Goal: Use online tool/utility: Utilize a website feature to perform a specific function

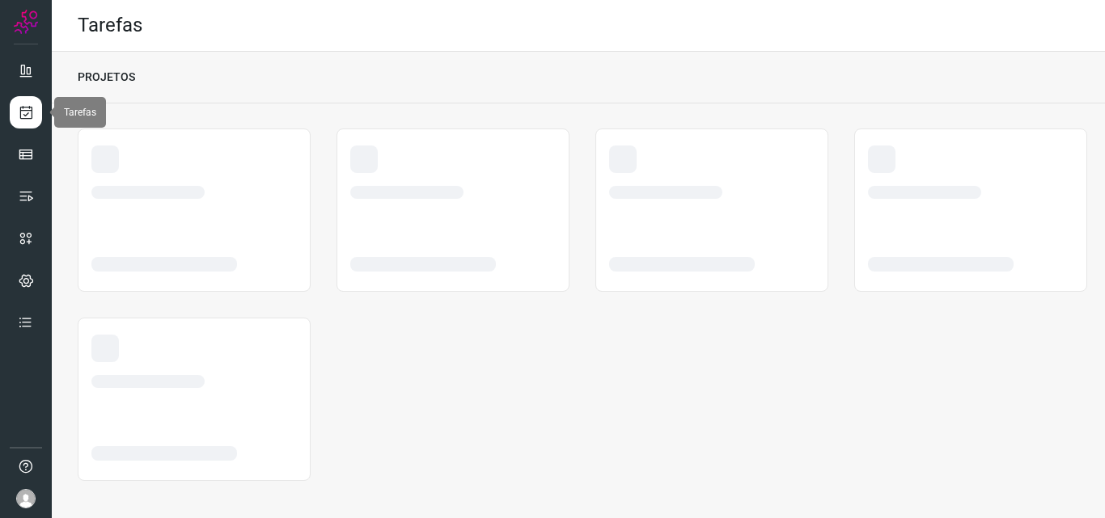
scroll to position [3, 0]
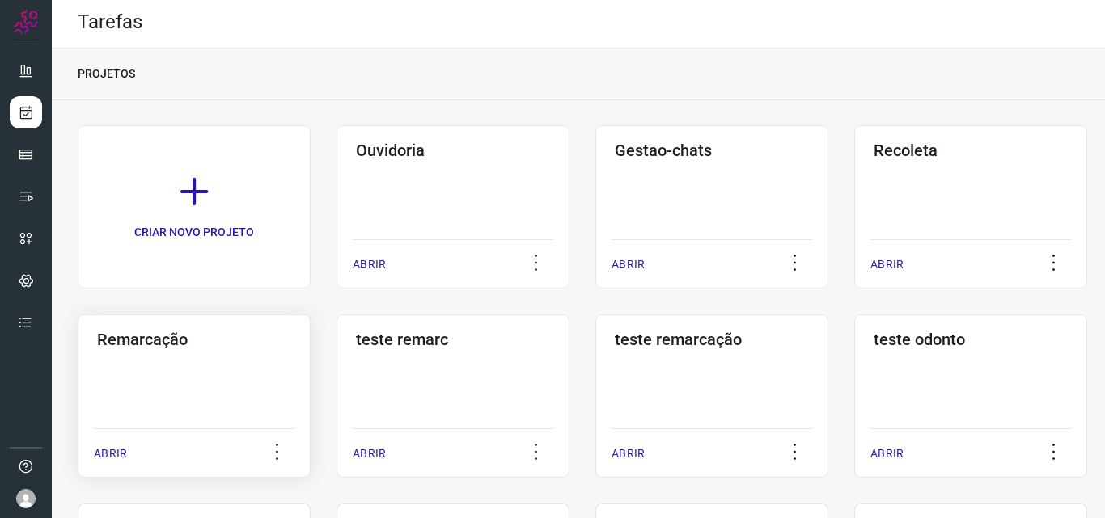
click at [336, 359] on div "Remarcação ABRIR" at bounding box center [452, 396] width 233 height 163
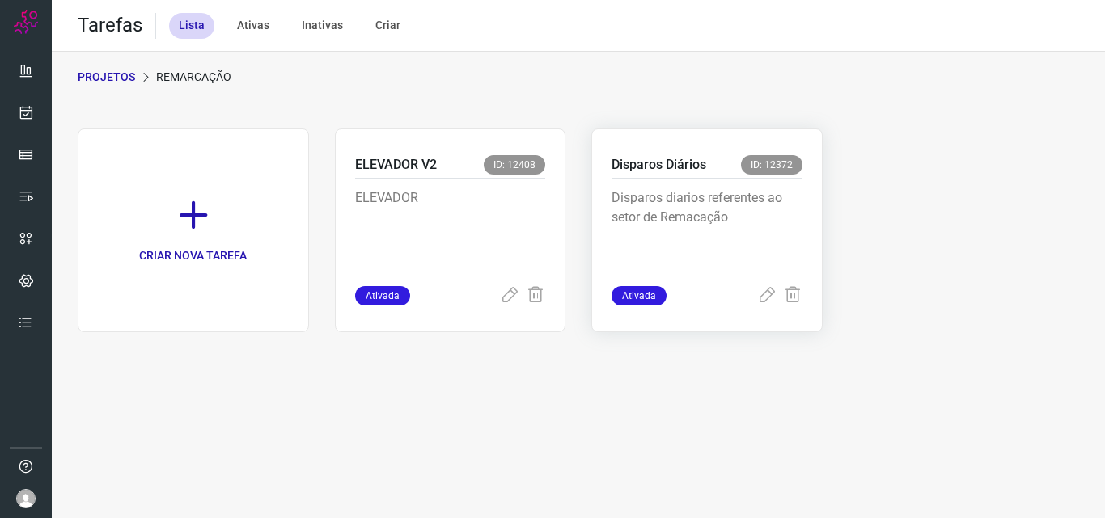
click at [653, 167] on p "Disparos Diários" at bounding box center [658, 164] width 95 height 19
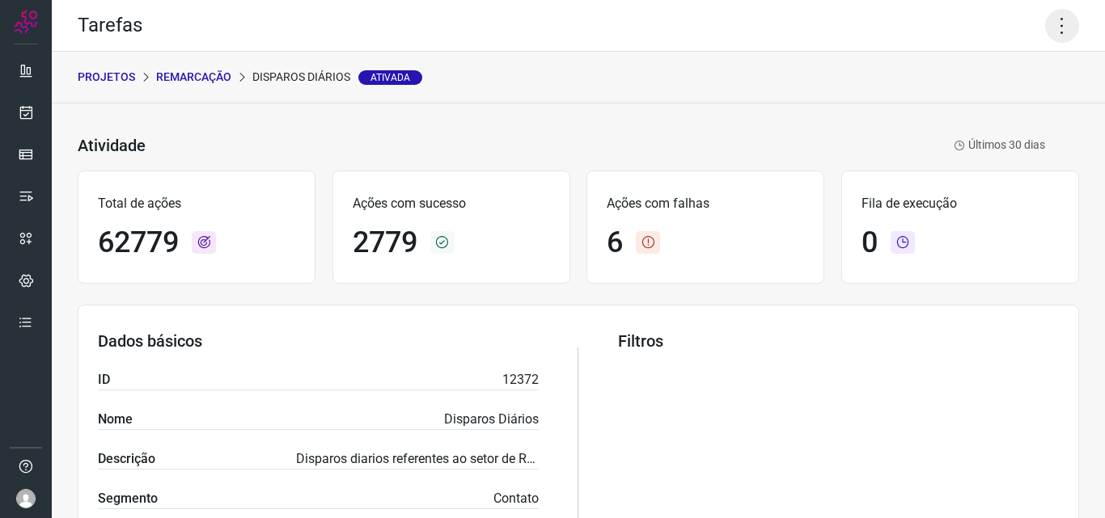
click at [1057, 21] on icon at bounding box center [1062, 26] width 34 height 34
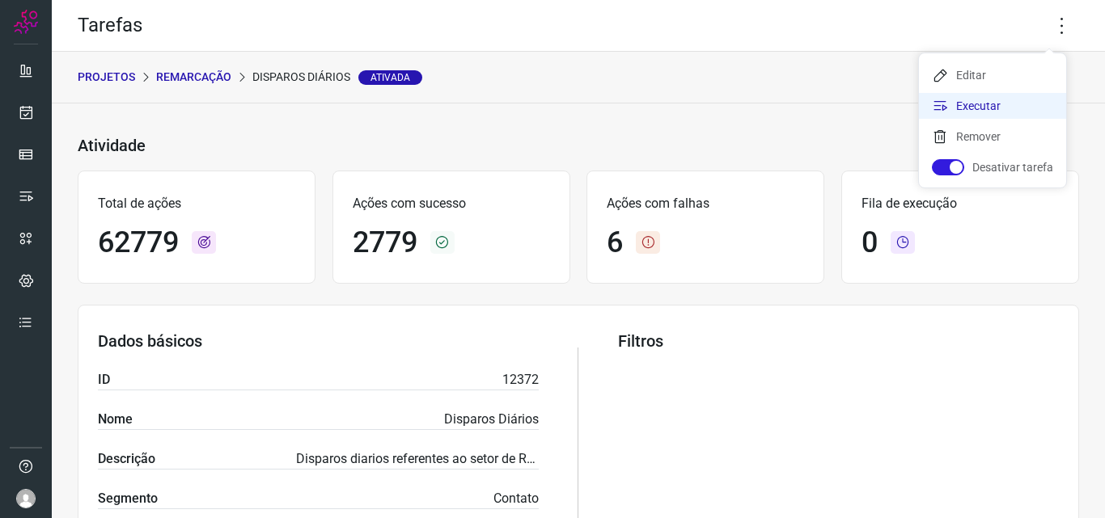
click at [983, 108] on li "Executar" at bounding box center [992, 106] width 147 height 26
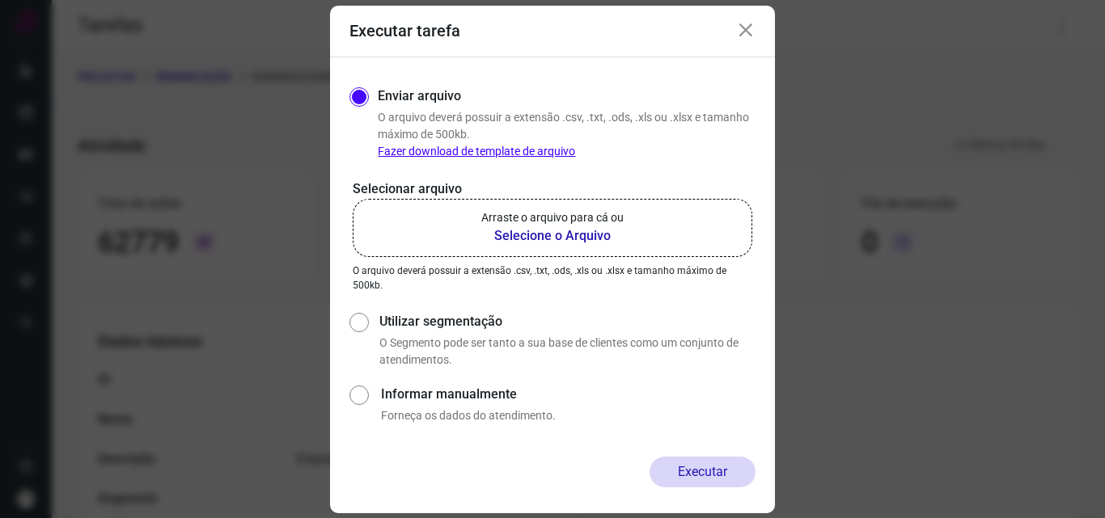
click at [558, 228] on b "Selecione o Arquivo" at bounding box center [552, 235] width 142 height 19
click at [0, 0] on input "Arraste o arquivo para cá ou Selecione o Arquivo" at bounding box center [0, 0] width 0 height 0
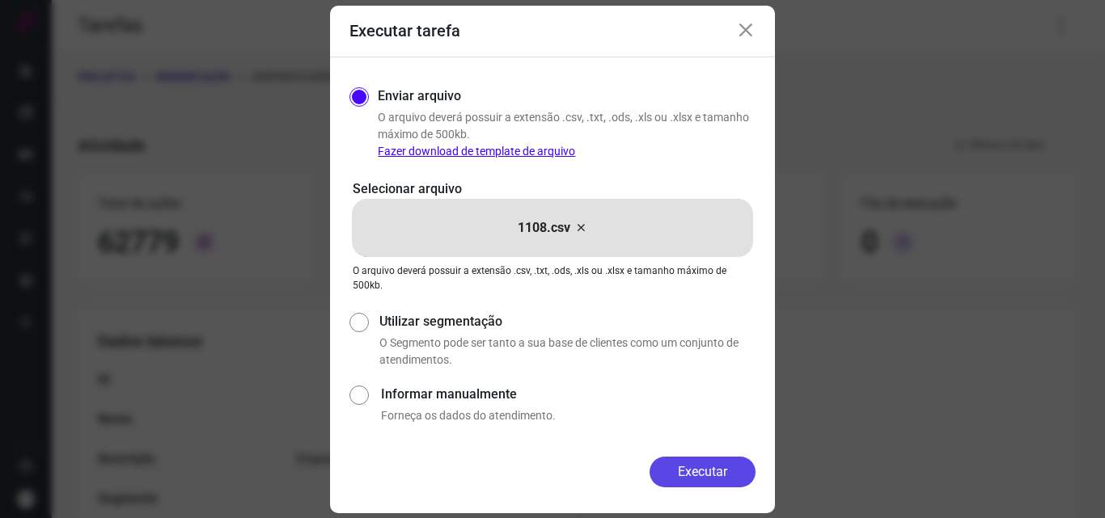
click at [682, 462] on button "Executar" at bounding box center [702, 472] width 106 height 31
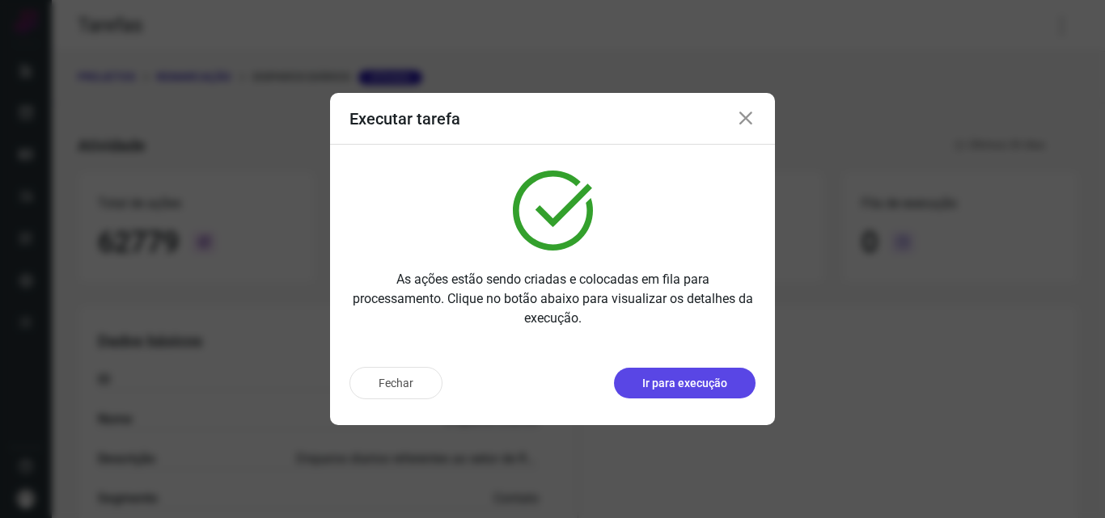
click at [674, 377] on p "Ir para execução" at bounding box center [684, 383] width 85 height 17
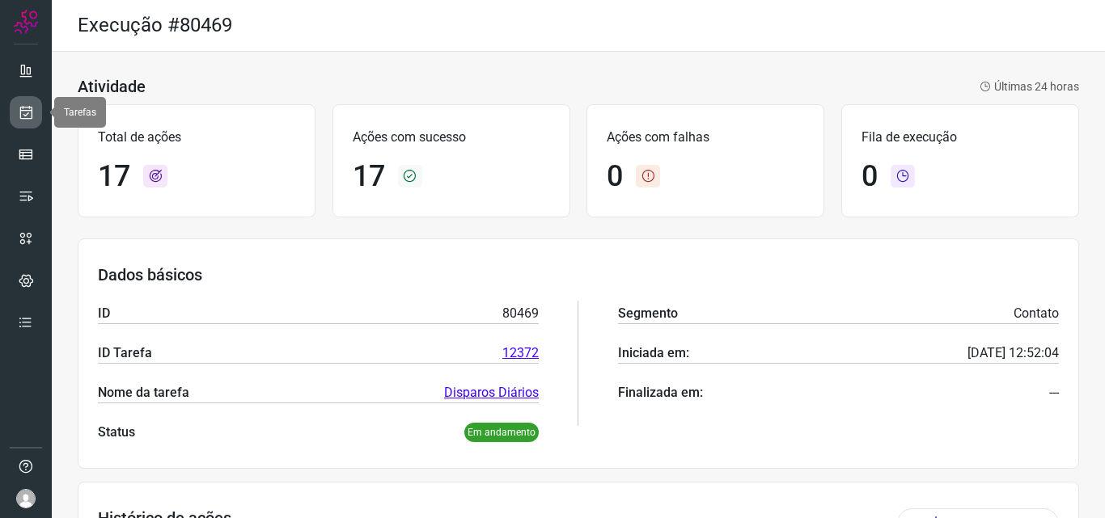
click at [29, 120] on icon at bounding box center [26, 112] width 17 height 16
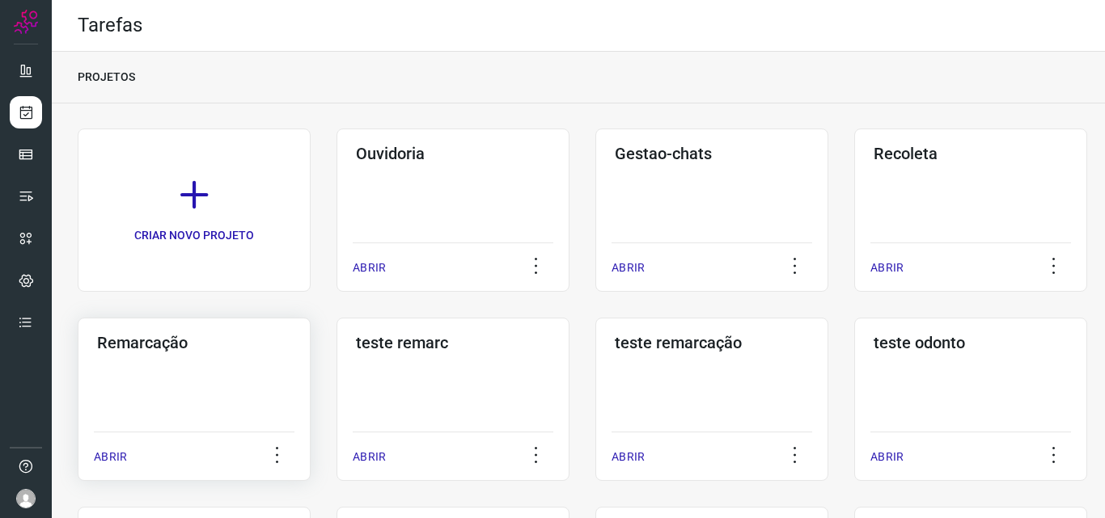
click at [336, 389] on div "Remarcação ABRIR" at bounding box center [452, 399] width 233 height 163
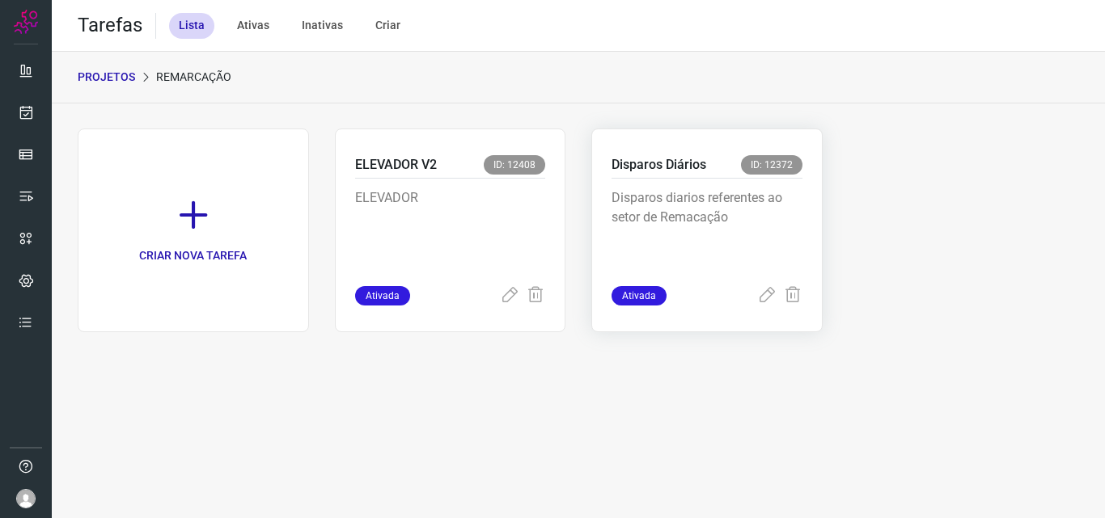
click at [681, 210] on p "Disparos diarios referentes ao setor de Remacação" at bounding box center [706, 228] width 191 height 81
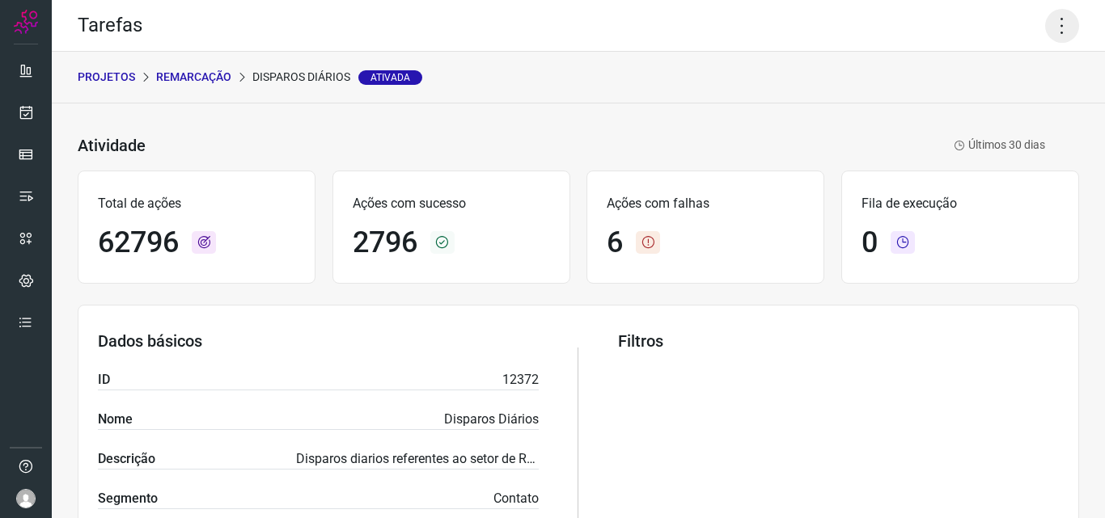
click at [1047, 29] on icon at bounding box center [1062, 26] width 34 height 34
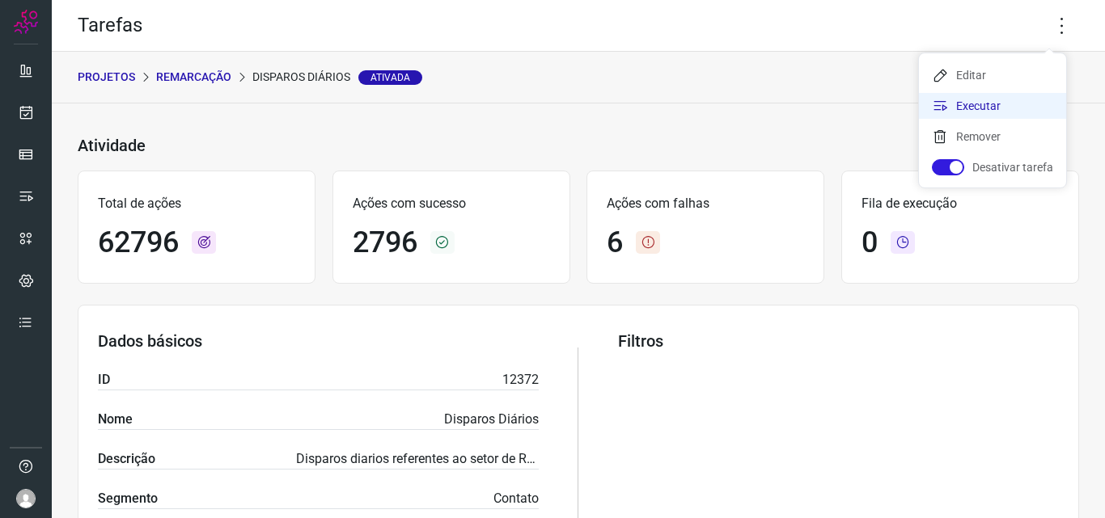
click at [1000, 110] on li "Executar" at bounding box center [992, 106] width 147 height 26
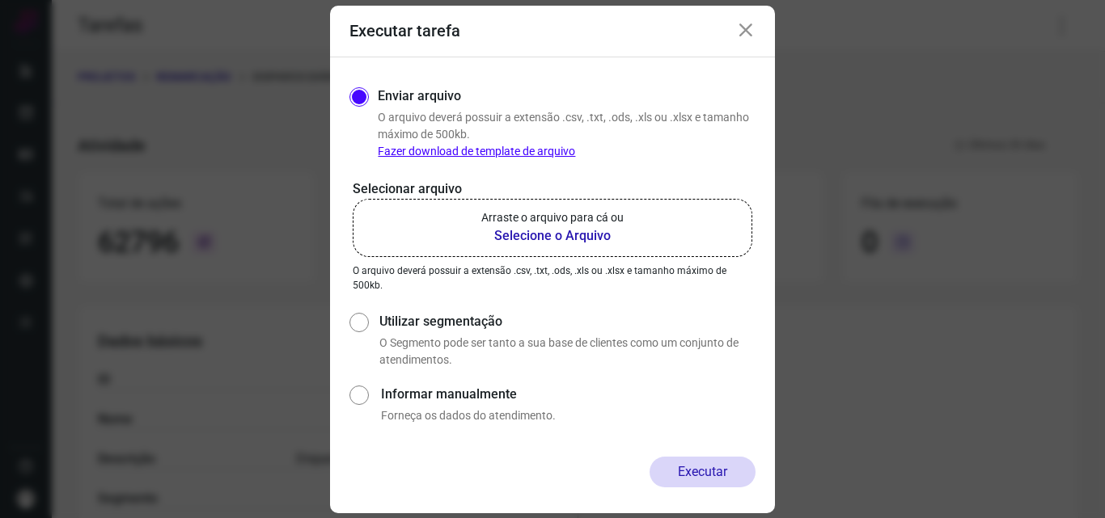
click at [570, 239] on b "Selecione o Arquivo" at bounding box center [552, 235] width 142 height 19
click at [0, 0] on input "Arraste o arquivo para cá ou Selecione o Arquivo" at bounding box center [0, 0] width 0 height 0
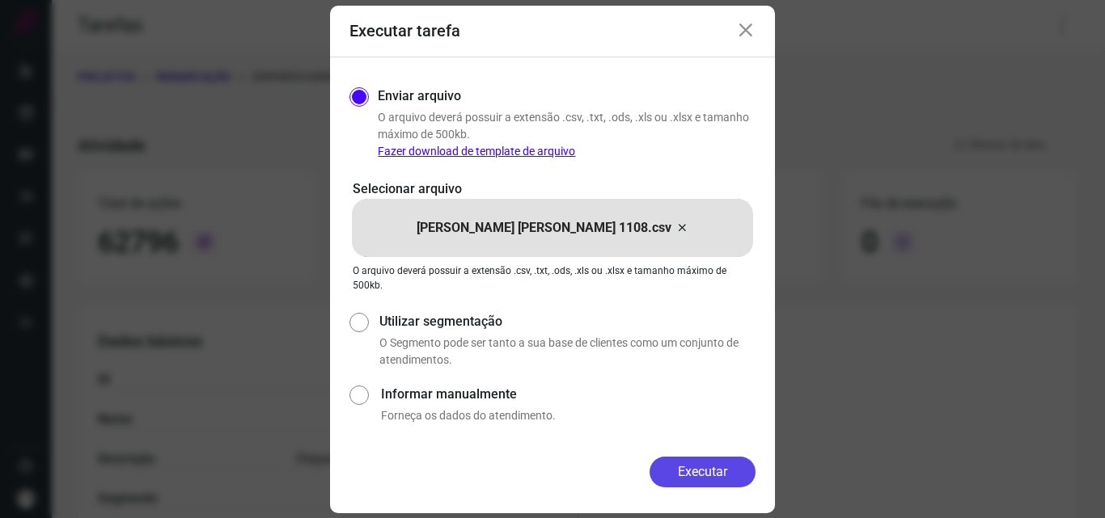
click at [713, 472] on button "Executar" at bounding box center [702, 472] width 106 height 31
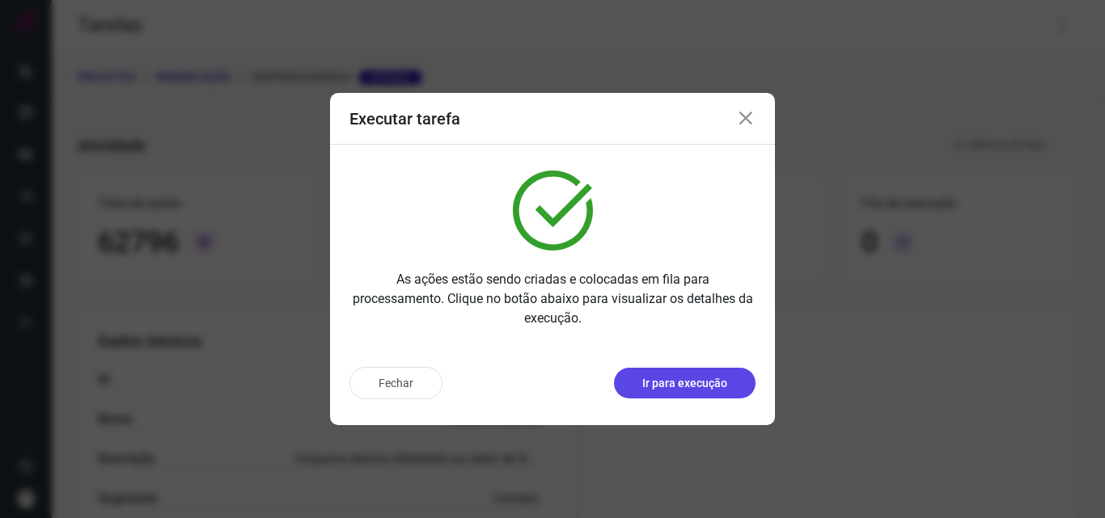
click at [697, 380] on p "Ir para execução" at bounding box center [684, 383] width 85 height 17
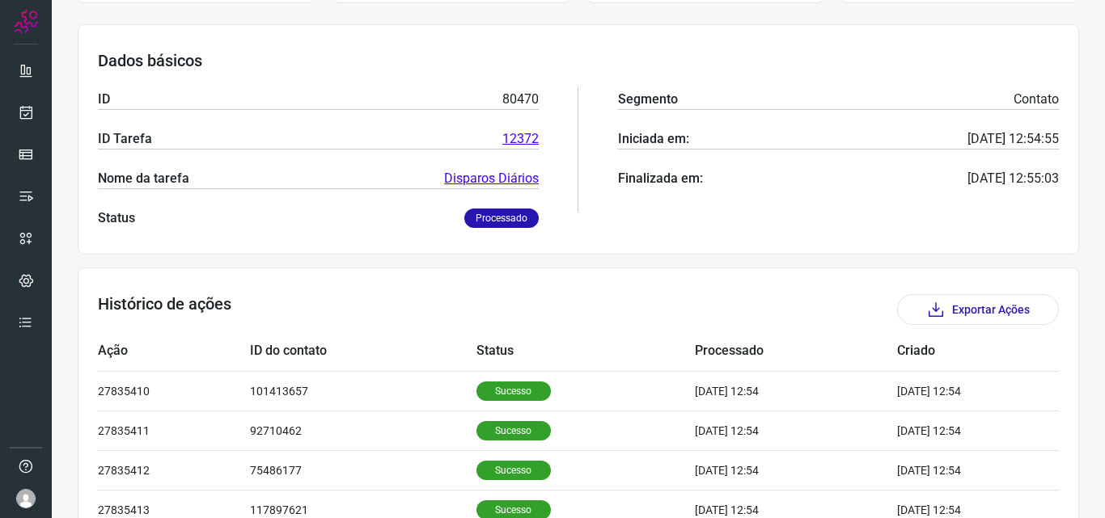
scroll to position [243, 0]
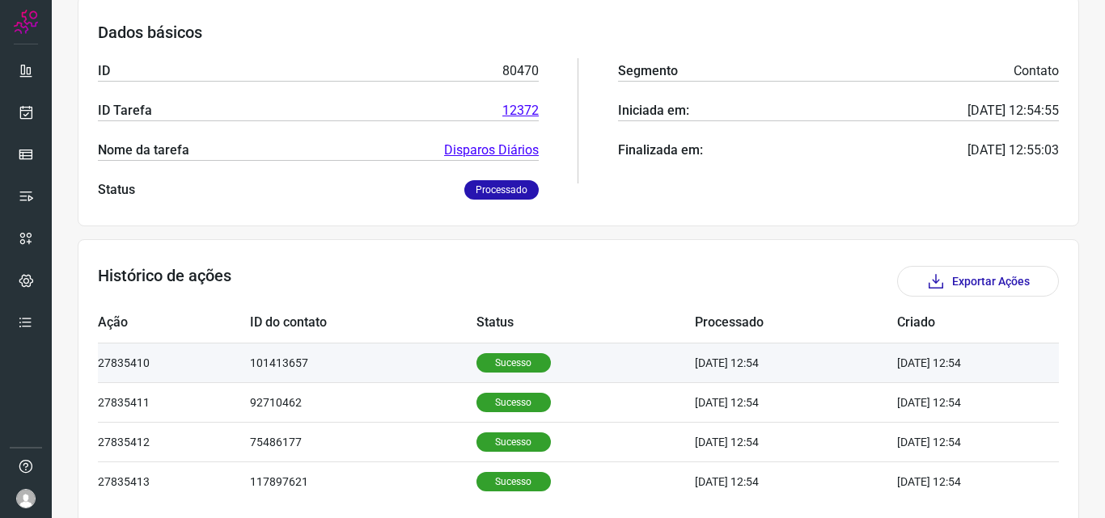
click at [501, 363] on p "Sucesso" at bounding box center [513, 362] width 74 height 19
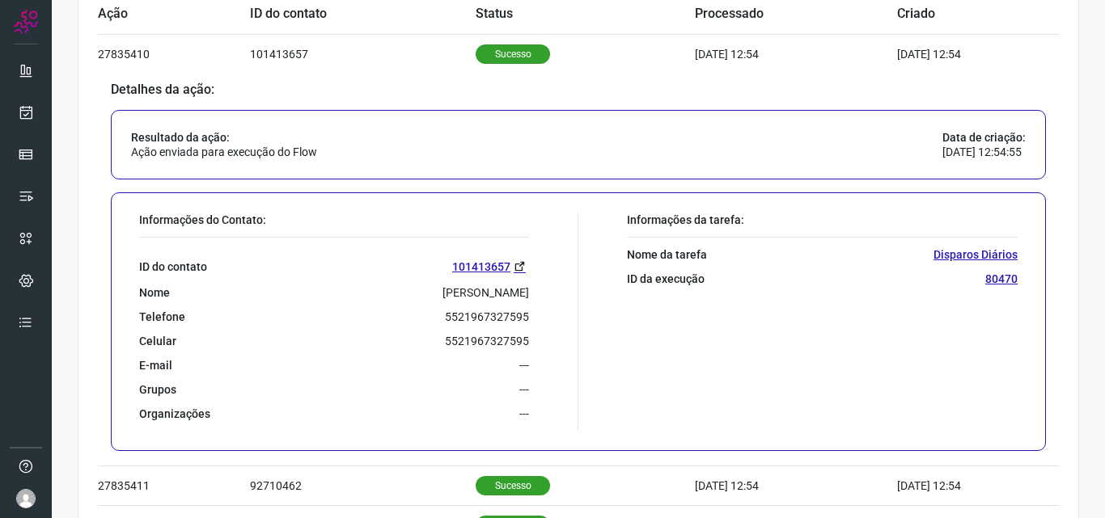
scroll to position [566, 0]
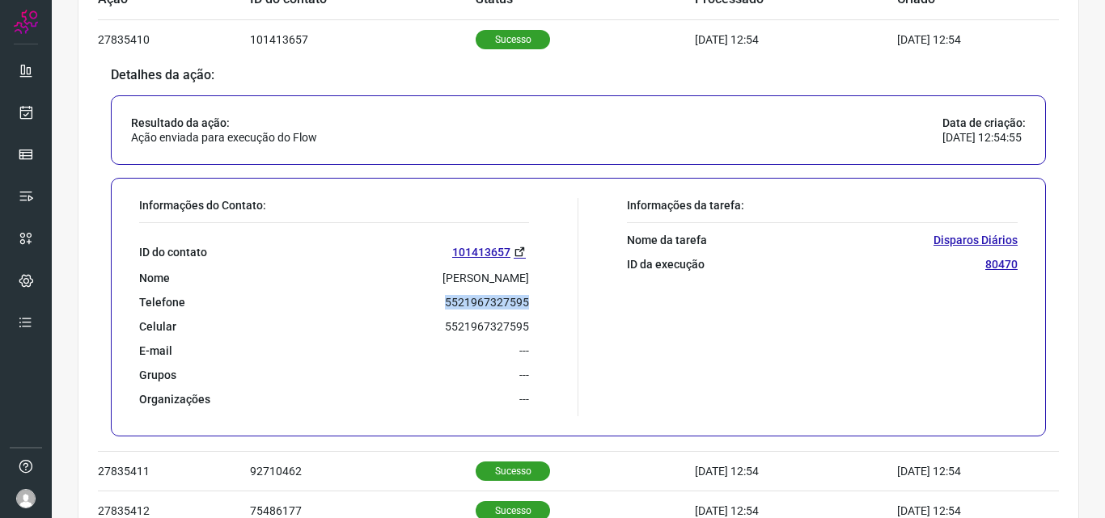
drag, startPoint x: 442, startPoint y: 305, endPoint x: 530, endPoint y: 307, distance: 88.2
click at [530, 307] on div "Informações do Contato: ID do contato 101413657 Nome Juliana Telefone 552196732…" at bounding box center [354, 307] width 447 height 218
copy p "5521967327595"
